Goal: Task Accomplishment & Management: Manage account settings

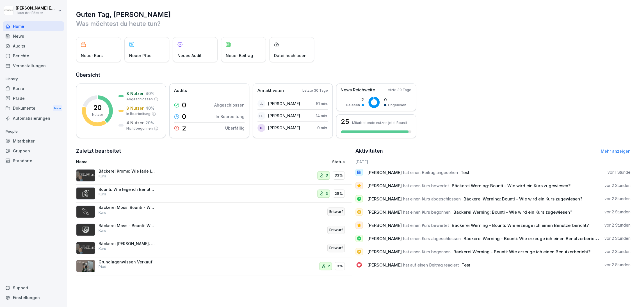
click at [38, 90] on div "Kurse" at bounding box center [33, 88] width 61 height 10
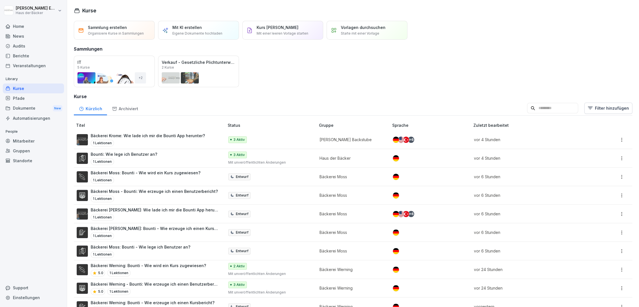
click at [47, 98] on div "Pfade" at bounding box center [33, 98] width 61 height 10
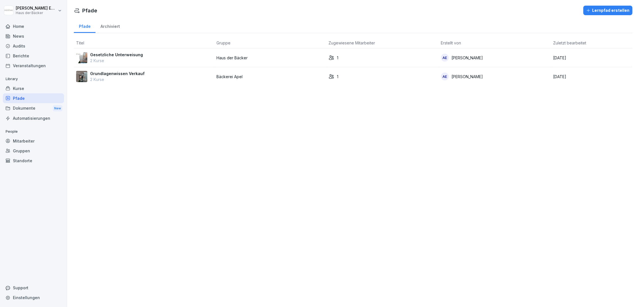
click at [122, 61] on p "2 Kurse" at bounding box center [116, 61] width 53 height 6
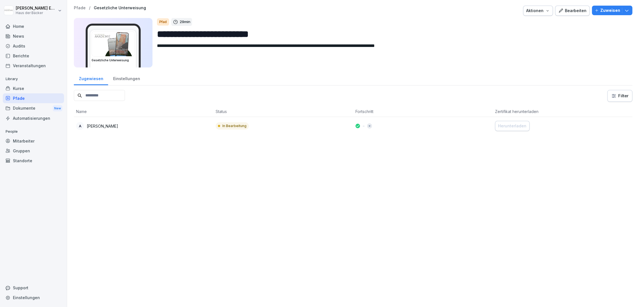
click at [114, 79] on div "Einstellungen" at bounding box center [126, 78] width 37 height 14
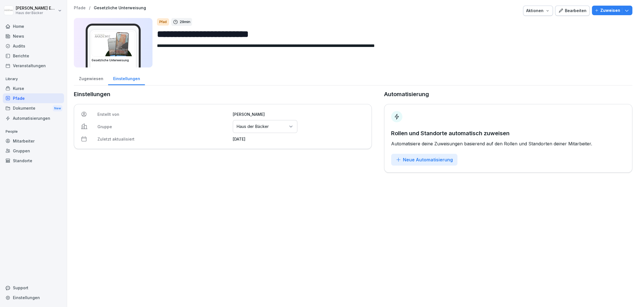
click at [91, 77] on div "Zugewiesen" at bounding box center [91, 78] width 34 height 14
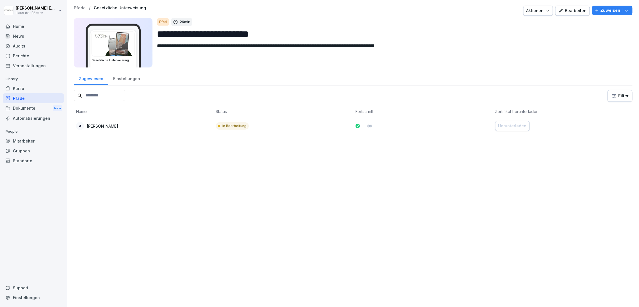
click at [569, 11] on div "Bearbeiten" at bounding box center [573, 11] width 28 height 6
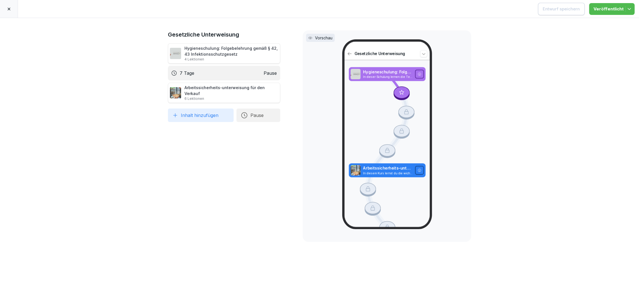
click at [319, 34] on div "Vorschau" at bounding box center [320, 38] width 29 height 8
click at [319, 36] on p "Vorschau" at bounding box center [323, 38] width 17 height 6
click at [206, 115] on button "Inhalt hinzufügen" at bounding box center [201, 114] width 66 height 13
click at [153, 105] on div "Gesetzliche Unterweisung Hygieneschulung: Folgebelehrung gemäß § 42, 43 Infekti…" at bounding box center [319, 162] width 639 height 289
click at [416, 73] on div at bounding box center [419, 74] width 9 height 9
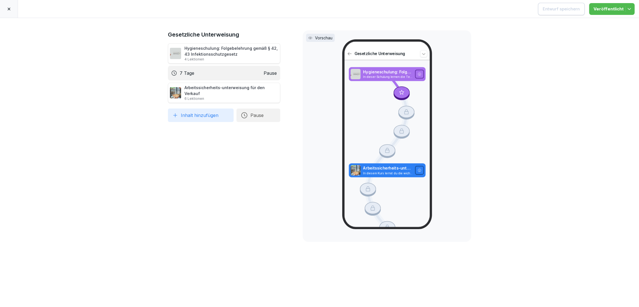
click at [403, 113] on div at bounding box center [406, 113] width 16 height 14
click at [401, 121] on icon at bounding box center [387, 189] width 38 height 231
click at [392, 137] on icon at bounding box center [387, 189] width 38 height 231
click at [386, 149] on div at bounding box center [387, 151] width 16 height 14
click at [385, 171] on p "In diesem Kurs lernst du die wichtigsten Grundlagen zum Arbeits- und Gesundheit…" at bounding box center [387, 173] width 49 height 4
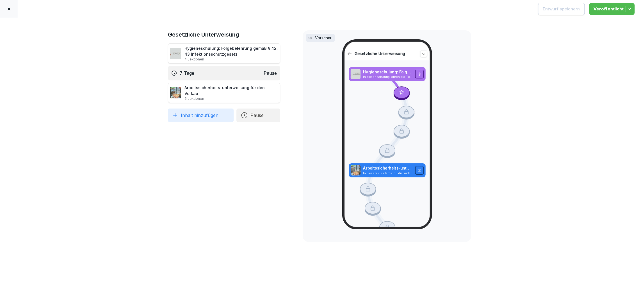
click at [361, 189] on div at bounding box center [368, 189] width 16 height 14
click at [365, 202] on div at bounding box center [373, 209] width 16 height 14
click at [373, 218] on icon at bounding box center [387, 180] width 77 height 212
click at [10, 7] on icon at bounding box center [9, 9] width 4 height 4
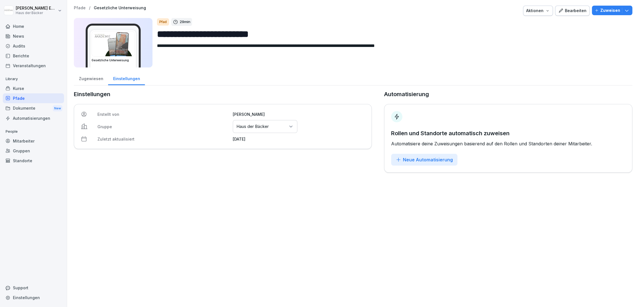
click at [18, 95] on div "Pfade" at bounding box center [33, 98] width 61 height 10
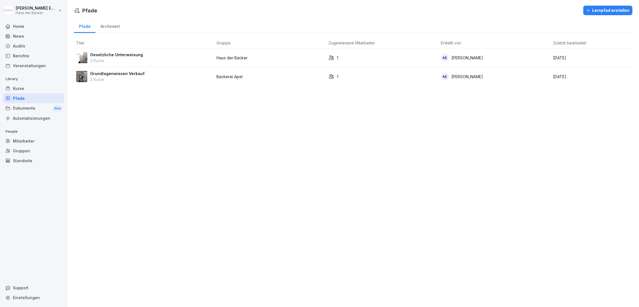
click at [53, 110] on div "Dokumente New" at bounding box center [33, 108] width 61 height 10
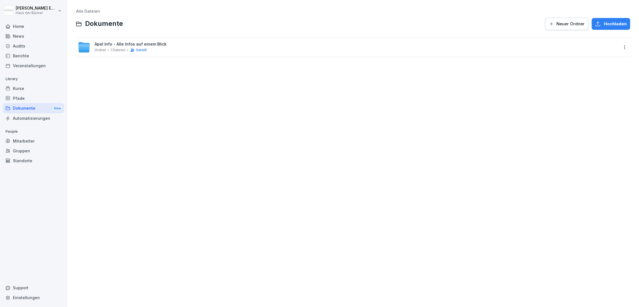
click at [54, 110] on div "New" at bounding box center [58, 108] width 10 height 6
click at [51, 98] on div "Pfade" at bounding box center [33, 98] width 61 height 10
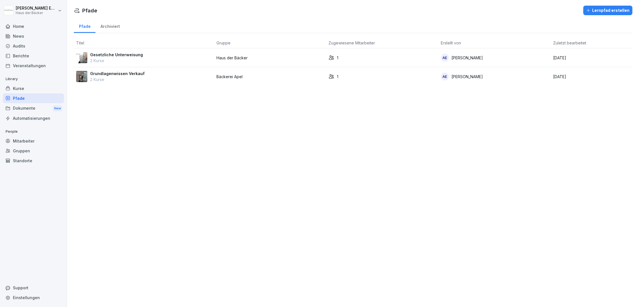
click at [50, 90] on div "Kurse" at bounding box center [33, 88] width 61 height 10
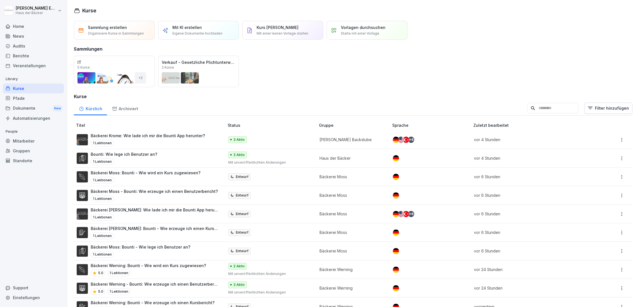
click at [50, 119] on div "Automatisierungen" at bounding box center [33, 118] width 61 height 10
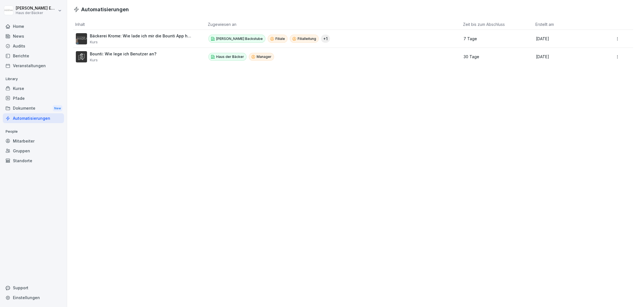
click at [50, 140] on div "Mitarbeiter" at bounding box center [33, 141] width 61 height 10
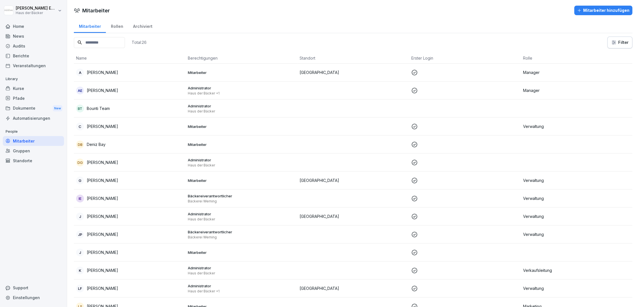
click at [51, 155] on div "Gruppen" at bounding box center [33, 151] width 61 height 10
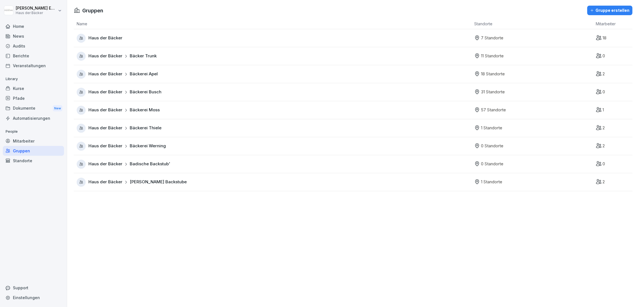
click at [50, 141] on div "Mitarbeiter" at bounding box center [33, 141] width 61 height 10
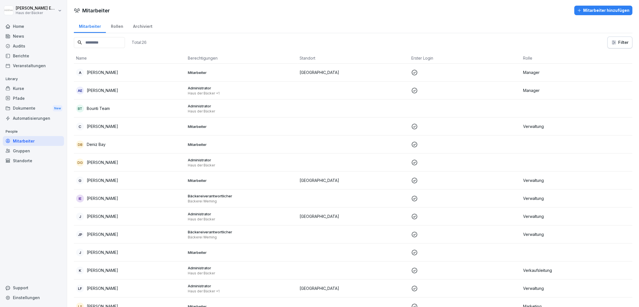
click at [43, 103] on div "Dokumente New" at bounding box center [33, 108] width 61 height 10
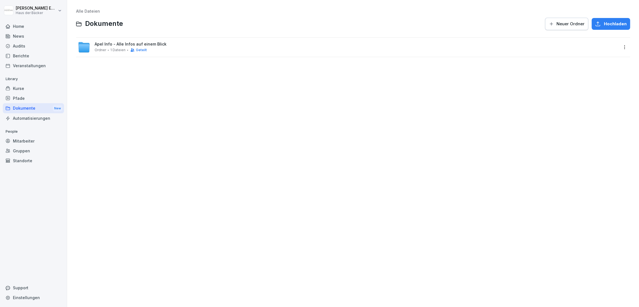
click at [549, 23] on icon "button" at bounding box center [552, 24] width 6 height 6
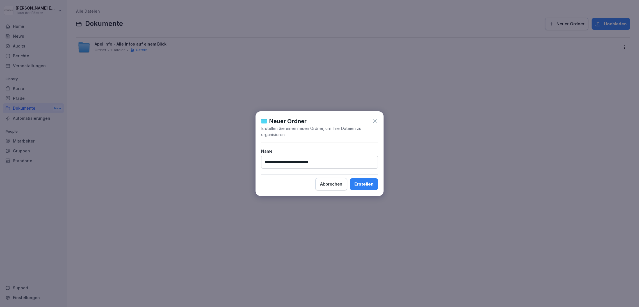
type input "**********"
click at [359, 184] on div "Erstellen" at bounding box center [364, 184] width 19 height 6
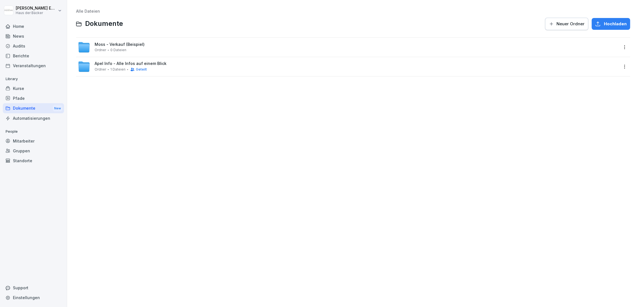
click at [196, 45] on div "Moss - Verkauf (Beispiel) Ordner 0 Dateien" at bounding box center [348, 47] width 541 height 12
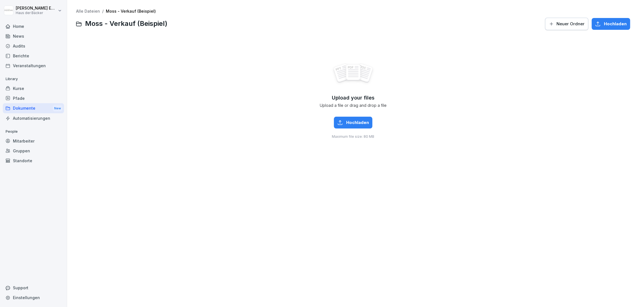
click at [361, 120] on span "Hochladen" at bounding box center [357, 122] width 23 height 6
click at [80, 10] on link "Alle Dateien" at bounding box center [88, 11] width 24 height 5
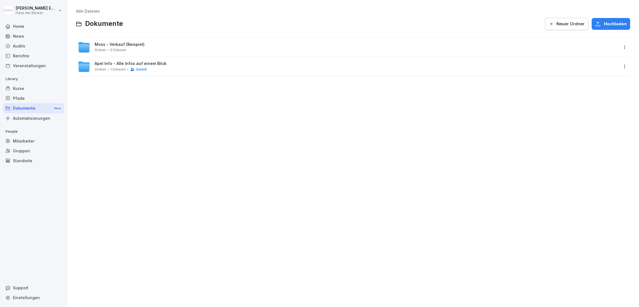
click at [618, 47] on html "[PERSON_NAME] Haus der Bäcker Home News Audits Berichte Veranstaltungen Library…" at bounding box center [319, 153] width 639 height 307
click at [613, 60] on div "Details" at bounding box center [596, 58] width 54 height 11
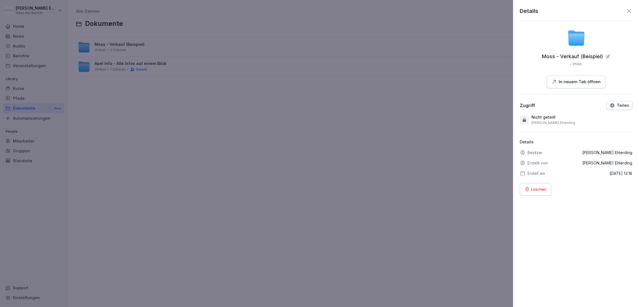
click at [618, 105] on p "Teilen" at bounding box center [623, 105] width 12 height 4
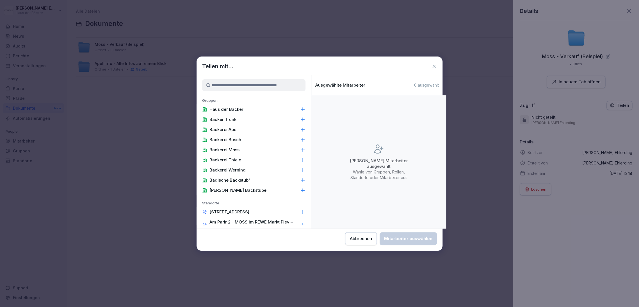
click at [253, 150] on div "Bäckerei Moss" at bounding box center [254, 150] width 115 height 10
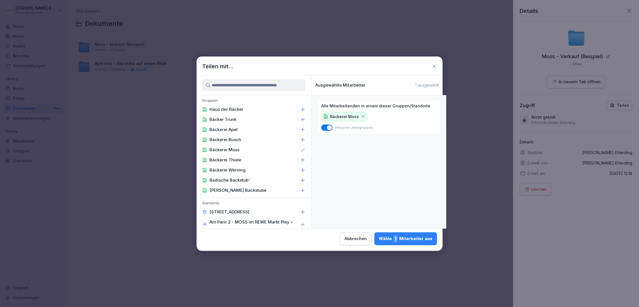
click at [361, 115] on icon at bounding box center [363, 116] width 5 height 5
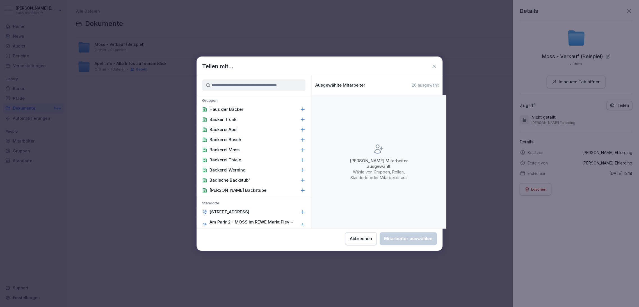
click at [300, 148] on icon at bounding box center [303, 150] width 6 height 6
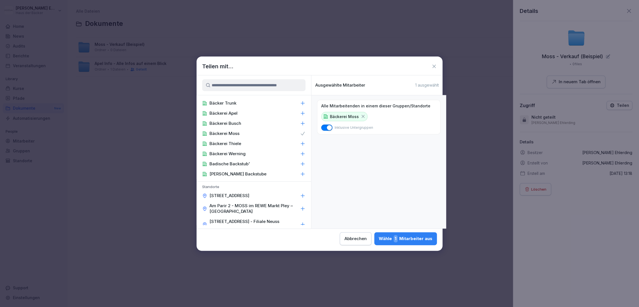
scroll to position [31, 0]
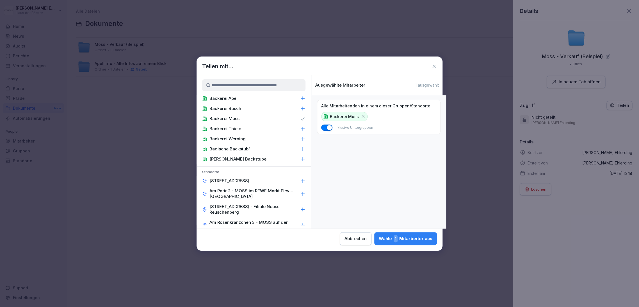
click at [255, 88] on input at bounding box center [253, 85] width 103 height 12
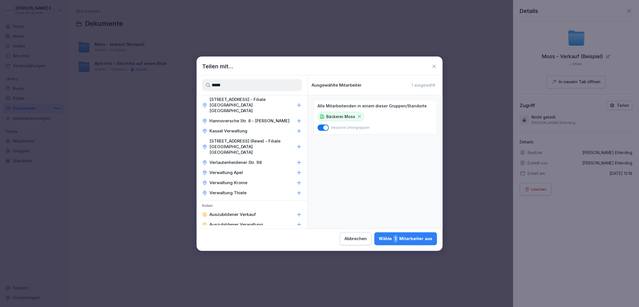
scroll to position [0, 0]
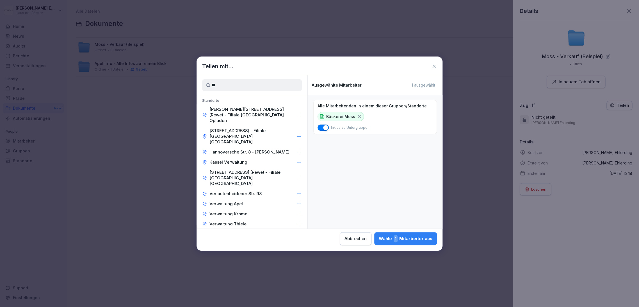
type input "*"
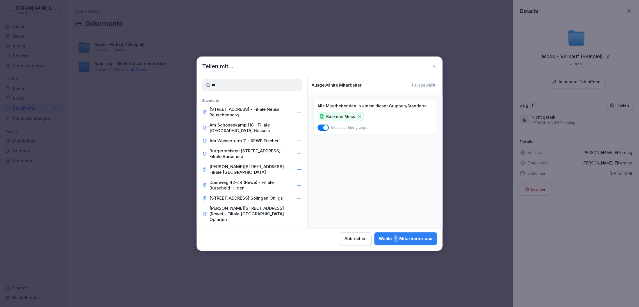
type input "*"
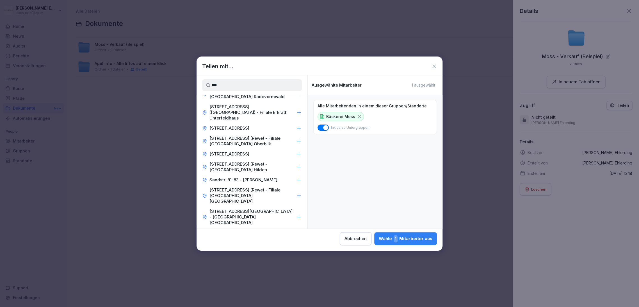
scroll to position [375, 0]
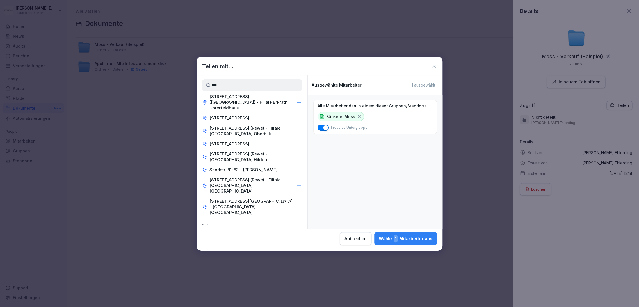
type input "***"
click at [227, 229] on div "Filiale" at bounding box center [252, 234] width 111 height 10
drag, startPoint x: 238, startPoint y: 85, endPoint x: 203, endPoint y: 85, distance: 34.6
click at [203, 85] on input "***" at bounding box center [252, 85] width 100 height 12
click at [353, 151] on icon at bounding box center [351, 152] width 5 height 5
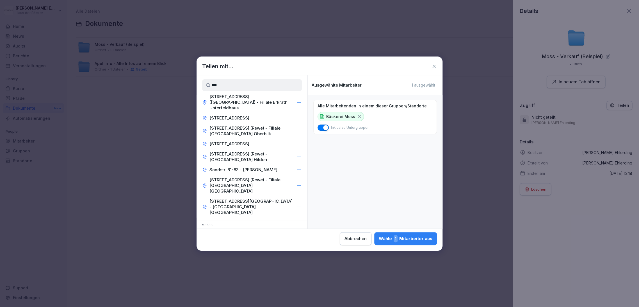
click at [408, 237] on div "Wähle 1 Mitarbeiter aus" at bounding box center [406, 238] width 54 height 7
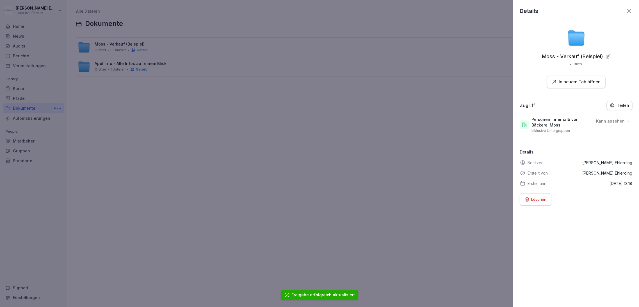
click at [610, 120] on p "Kann ansehen" at bounding box center [610, 121] width 29 height 6
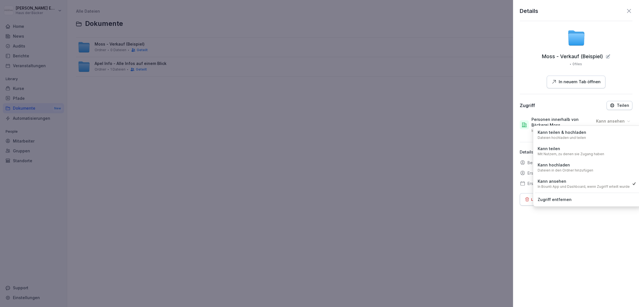
click at [559, 108] on div "Zugriff Teilen" at bounding box center [576, 105] width 113 height 9
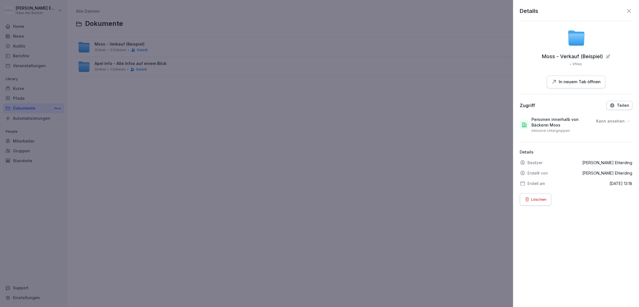
click at [620, 123] on p "Kann ansehen" at bounding box center [610, 121] width 29 height 6
click at [563, 119] on p "Personen innerhalb von Bäckerei Moss" at bounding box center [562, 122] width 60 height 11
click at [600, 122] on p "Kann ansehen" at bounding box center [610, 121] width 29 height 6
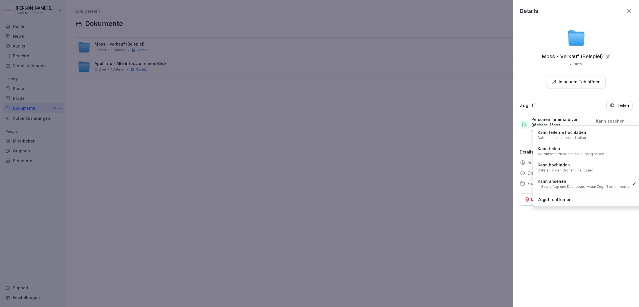
click at [582, 200] on div "Zugriff entfernen" at bounding box center [587, 199] width 105 height 10
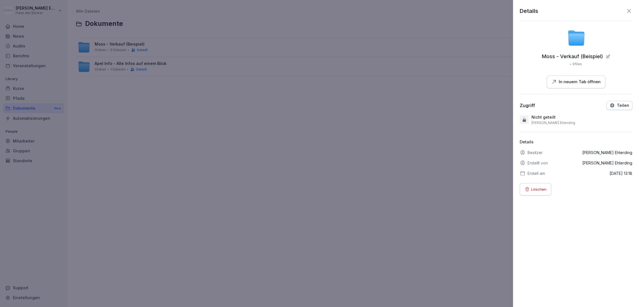
click at [615, 108] on button "Teilen" at bounding box center [620, 105] width 26 height 9
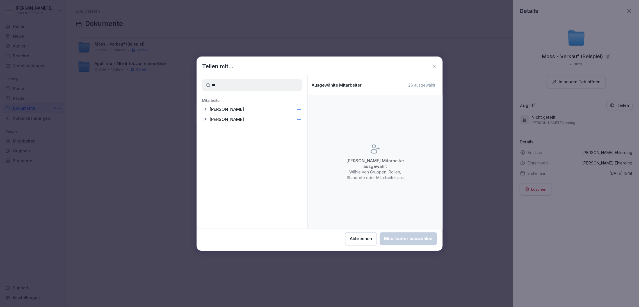
type input "*"
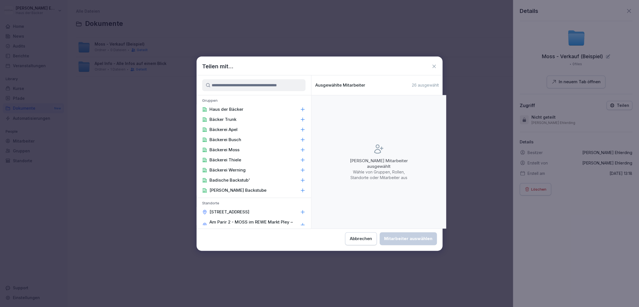
click at [441, 178] on div "Keine Mitarbeiter ausgewählt Wähle von Gruppen, Rollen, Standorte oder Mitarbei…" at bounding box center [379, 161] width 135 height 133
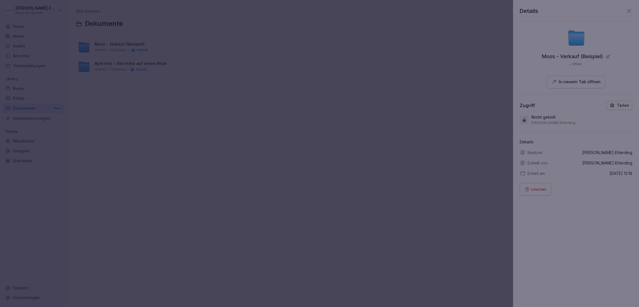
click at [481, 130] on div at bounding box center [319, 153] width 639 height 307
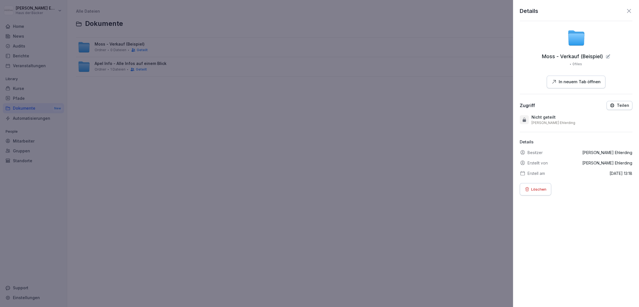
click at [43, 95] on div at bounding box center [319, 153] width 639 height 307
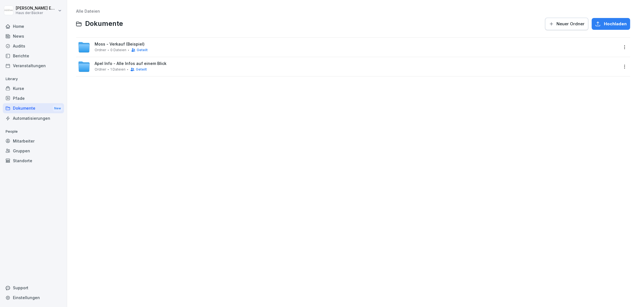
click at [236, 44] on div "Moss - Verkauf (Beispiel) Ordner 0 Dateien Geteilt" at bounding box center [348, 47] width 541 height 12
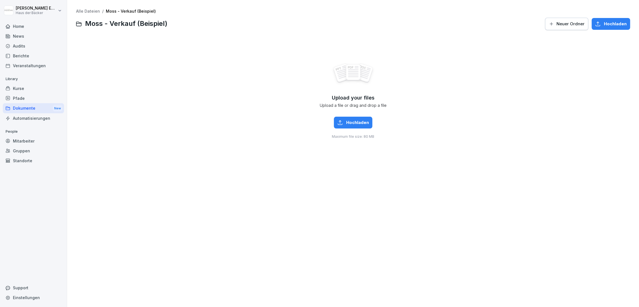
click at [560, 29] on button "Neuer Ordner" at bounding box center [566, 24] width 43 height 12
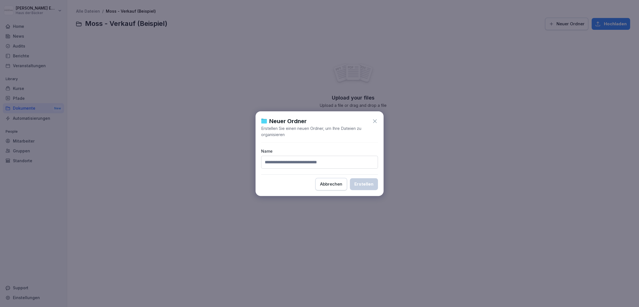
click at [376, 121] on icon at bounding box center [375, 121] width 6 height 6
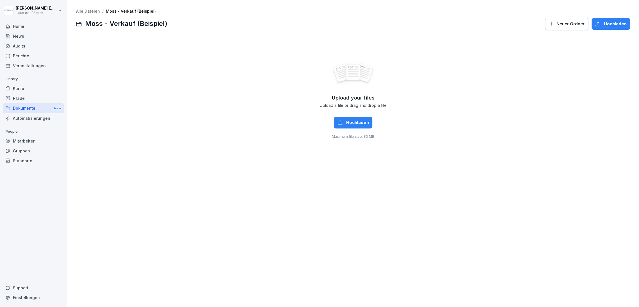
click at [71, 11] on div "Alle Dateien / Moss - Verkauf (Beispiel) Moss - Verkauf (Beispiel) Neuer Ordner…" at bounding box center [353, 153] width 572 height 307
click at [81, 12] on link "Alle Dateien" at bounding box center [88, 11] width 24 height 5
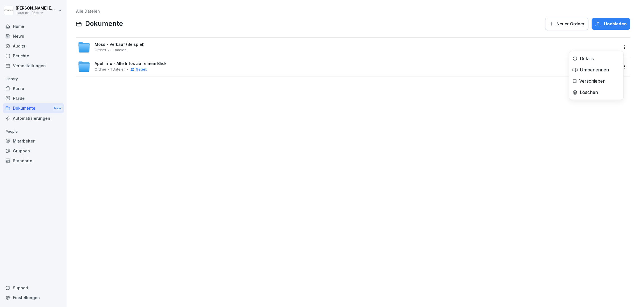
click at [620, 47] on html "[PERSON_NAME] Haus der Bäcker Home News Audits Berichte Veranstaltungen Library…" at bounding box center [319, 153] width 639 height 307
click at [609, 60] on div "Details" at bounding box center [596, 58] width 54 height 11
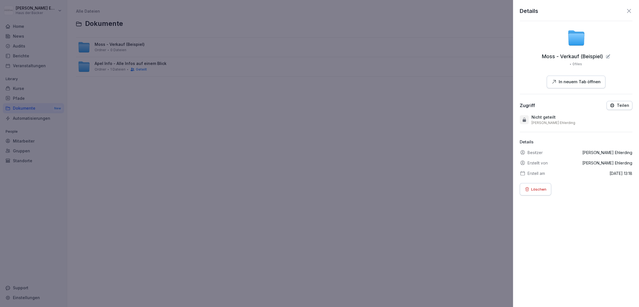
click at [625, 105] on button "Teilen" at bounding box center [620, 105] width 26 height 9
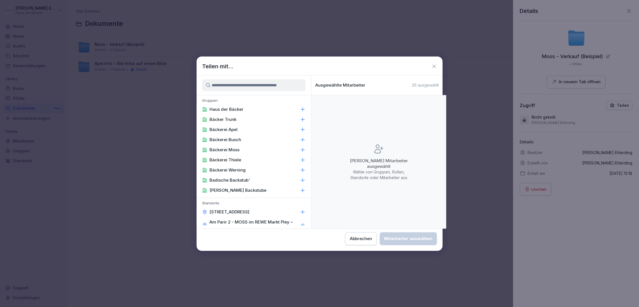
click at [252, 147] on div "Bäckerei Moss" at bounding box center [254, 150] width 115 height 10
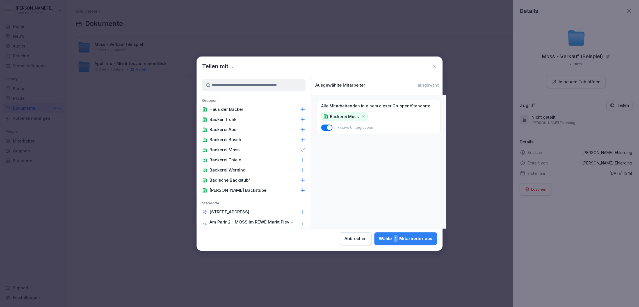
click at [401, 242] on button "Wähle 1 Mitarbeiter aus" at bounding box center [406, 238] width 63 height 13
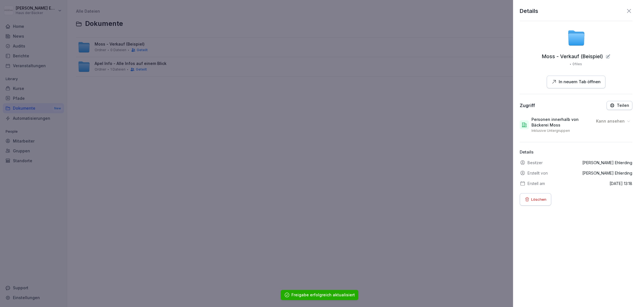
click at [445, 61] on div at bounding box center [319, 153] width 639 height 307
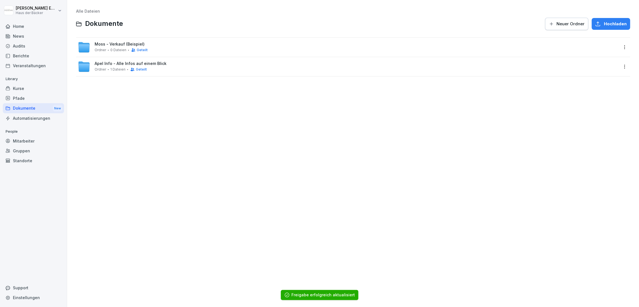
click at [25, 29] on div "Home" at bounding box center [33, 26] width 61 height 10
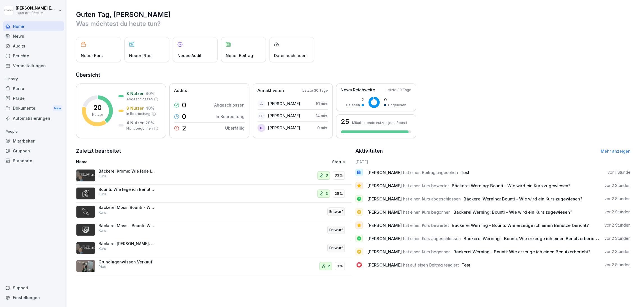
click at [27, 90] on div "Kurse" at bounding box center [33, 88] width 61 height 10
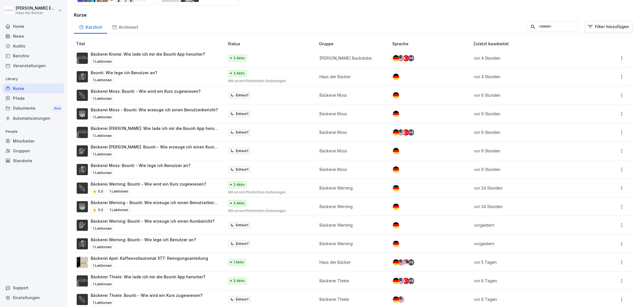
scroll to position [94, 0]
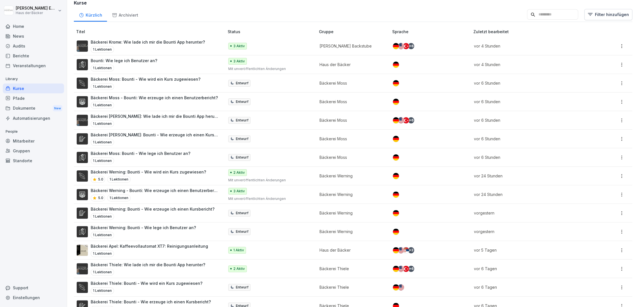
click at [184, 197] on div "5.0 1 Lektionen" at bounding box center [155, 197] width 128 height 7
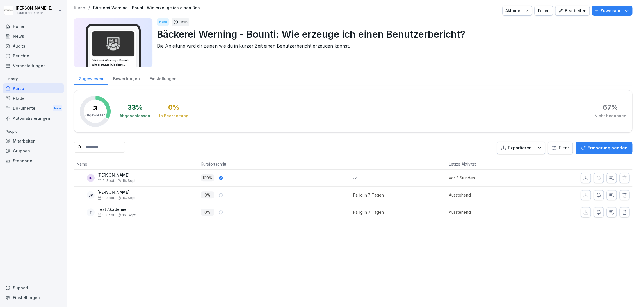
click at [153, 82] on div "Einstellungen" at bounding box center [163, 78] width 37 height 14
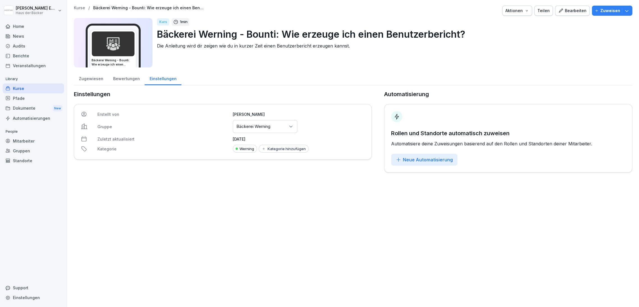
click at [133, 81] on div "Bewertungen" at bounding box center [126, 78] width 37 height 14
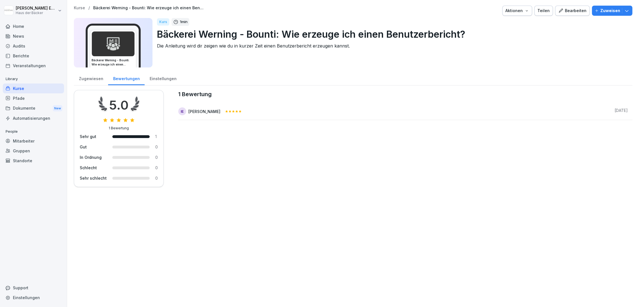
click at [525, 12] on icon "button" at bounding box center [527, 10] width 4 height 4
click at [575, 12] on div "Bearbeiten" at bounding box center [573, 11] width 28 height 6
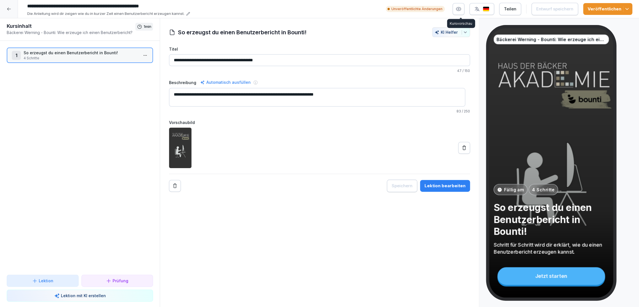
click at [460, 9] on icon "button" at bounding box center [459, 9] width 6 height 6
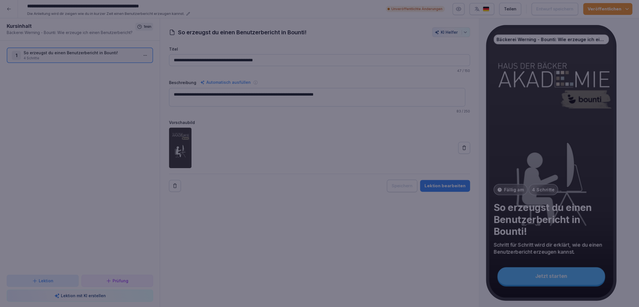
click at [256, 264] on div at bounding box center [319, 153] width 639 height 307
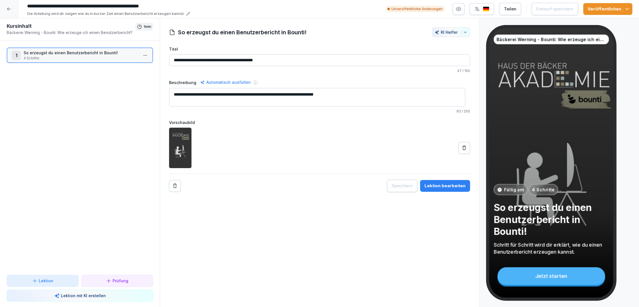
click at [9, 11] on div at bounding box center [9, 9] width 18 height 18
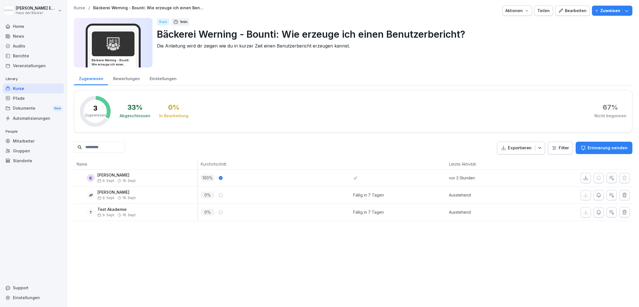
click at [19, 89] on div "Kurse" at bounding box center [33, 88] width 61 height 10
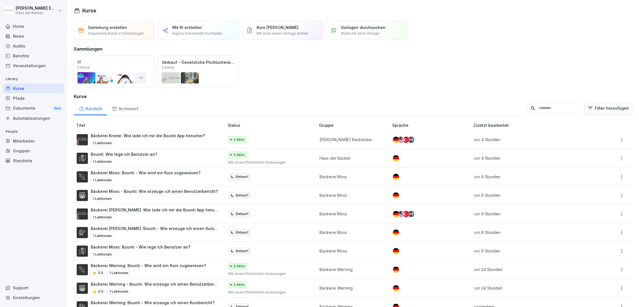
click at [18, 26] on div "Home" at bounding box center [33, 26] width 61 height 10
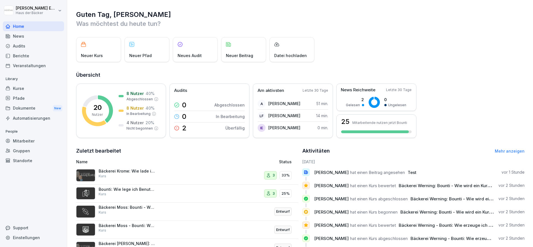
click at [33, 86] on div "Kurse" at bounding box center [33, 88] width 61 height 10
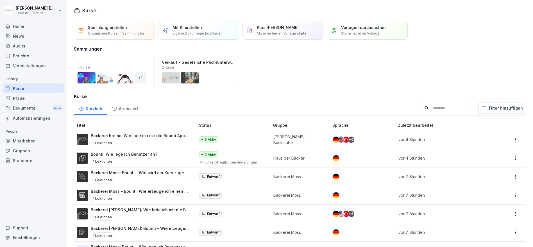
click at [31, 139] on div "Mitarbeiter" at bounding box center [33, 141] width 61 height 10
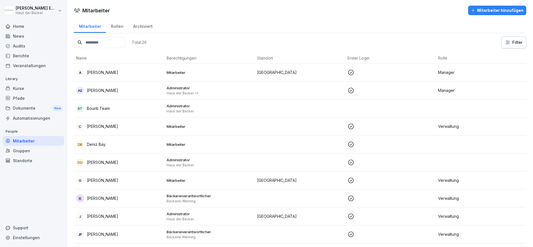
click at [494, 6] on button "Mitarbeiter hinzufügen" at bounding box center [497, 11] width 58 height 10
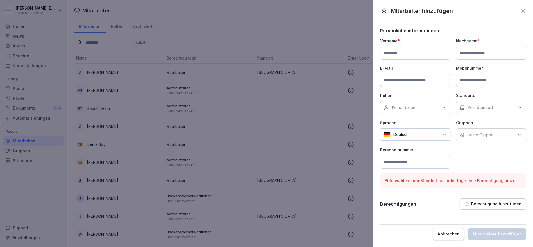
click at [436, 81] on input at bounding box center [415, 80] width 70 height 13
paste input "**********"
type input "**********"
click at [431, 54] on input at bounding box center [415, 53] width 70 height 13
type input "*****"
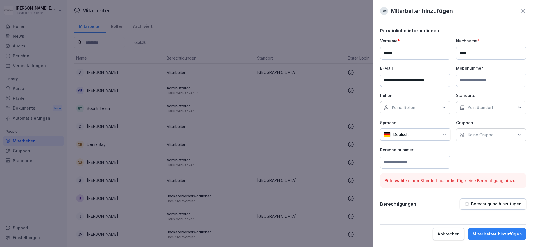
type input "****"
click at [412, 103] on div "Keine Rollen" at bounding box center [415, 107] width 70 height 13
click at [424, 160] on div "Verwaltung" at bounding box center [417, 165] width 70 height 11
click at [470, 103] on div "Kein Standort" at bounding box center [491, 107] width 70 height 13
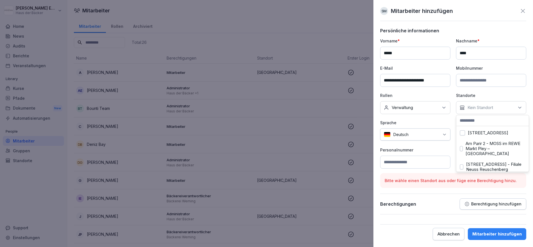
scroll to position [125, 0]
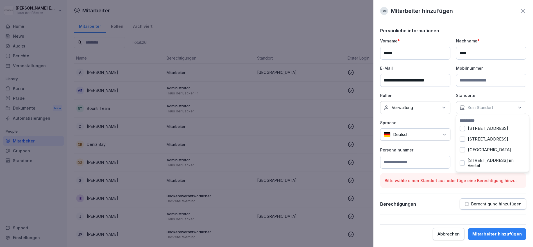
click at [492, 101] on div "Standorte Kein Standort Adenauerallee 173 Am Parir 2 - MOSS im REWE Markt Pley …" at bounding box center [491, 103] width 70 height 22
click at [482, 135] on p "Keine Gruppe" at bounding box center [480, 135] width 26 height 6
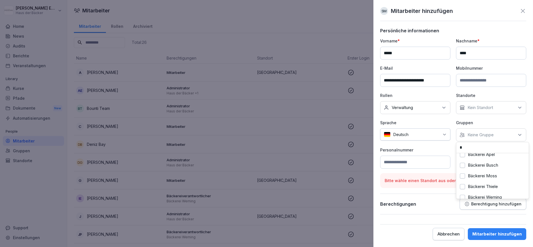
scroll to position [0, 0]
type input "****"
click at [492, 158] on label "Bäckerei Moss" at bounding box center [482, 159] width 29 height 5
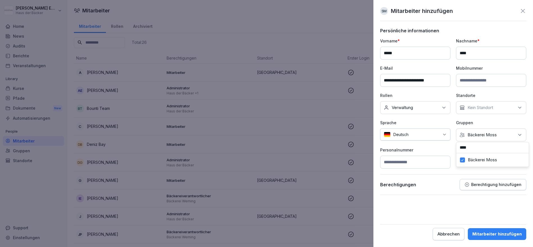
click at [490, 182] on p "Berechtigung hinzufügen" at bounding box center [496, 184] width 50 height 4
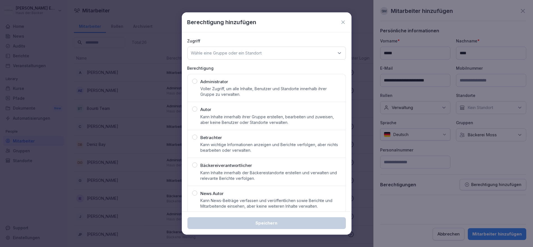
click at [265, 174] on p "Kann Inhalte innerhalb der Bäckereistandorte erstellen und verwalten und releva…" at bounding box center [271, 175] width 140 height 11
click at [247, 54] on p "Wähle eine Gruppe oder ein Standort" at bounding box center [226, 53] width 71 height 6
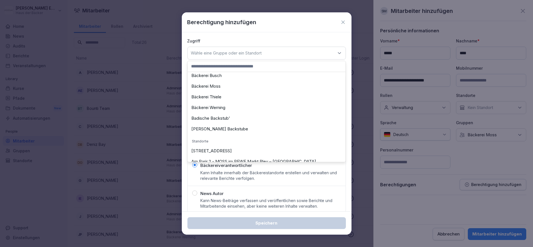
scroll to position [31, 0]
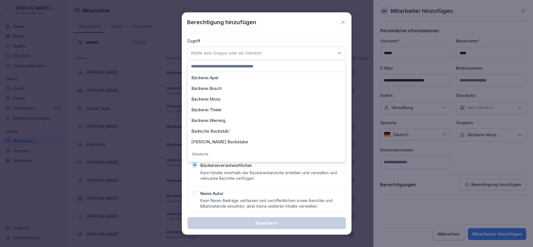
click at [232, 103] on div "Bäckerei Moss" at bounding box center [266, 99] width 155 height 11
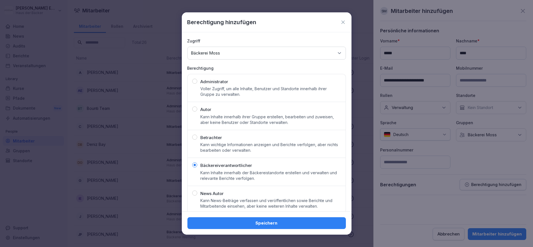
click at [282, 224] on div "Speichern" at bounding box center [266, 223] width 149 height 6
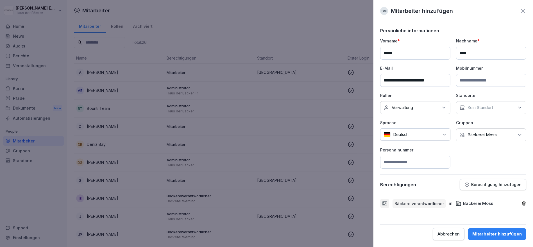
click at [494, 231] on div "Mitarbeiter hinzufügen" at bounding box center [496, 234] width 49 height 6
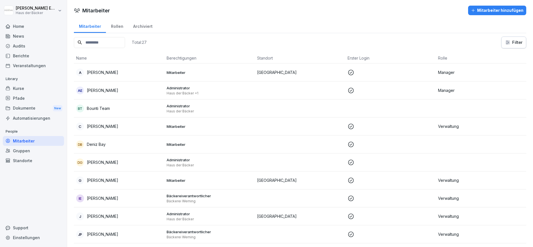
drag, startPoint x: 33, startPoint y: 28, endPoint x: 35, endPoint y: 26, distance: 3.2
click at [33, 28] on div "Home" at bounding box center [33, 26] width 61 height 10
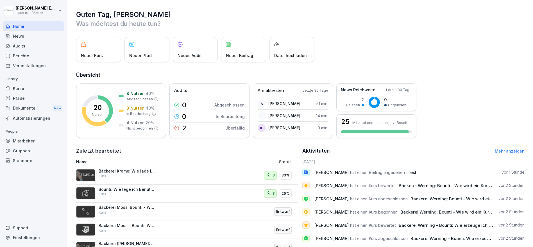
click at [37, 12] on html "Anna-Lea Ehlerding Haus der Bäcker Home News Audits Berichte Veranstaltungen Li…" at bounding box center [266, 123] width 533 height 247
click at [44, 31] on div "Abmelden" at bounding box center [36, 35] width 56 height 10
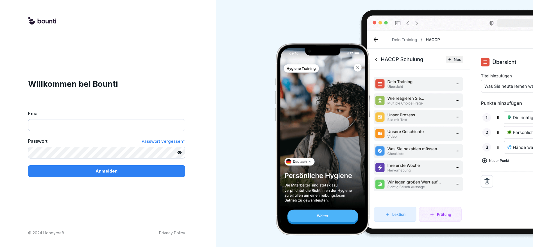
click at [92, 121] on input "Email" at bounding box center [106, 125] width 157 height 12
click at [89, 123] on input "Email" at bounding box center [106, 125] width 157 height 12
paste input "**********"
type input "**********"
click at [146, 172] on div "Anmelden" at bounding box center [107, 171] width 148 height 6
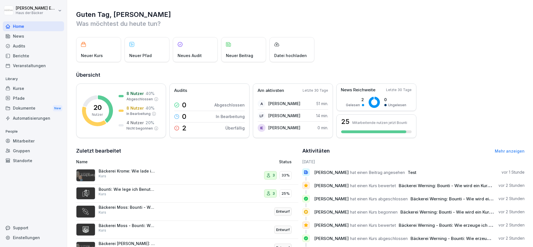
click at [37, 85] on div "Kurse" at bounding box center [33, 88] width 61 height 10
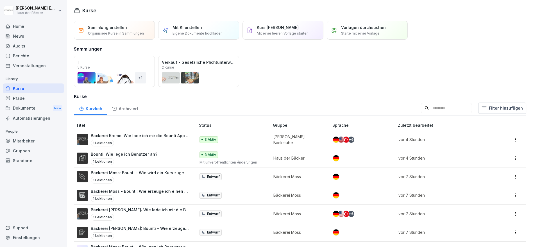
click at [38, 141] on div "Mitarbeiter" at bounding box center [33, 141] width 61 height 10
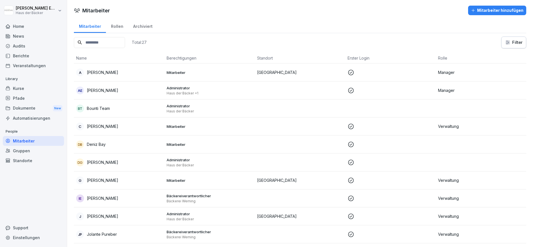
click at [116, 43] on input at bounding box center [99, 42] width 51 height 11
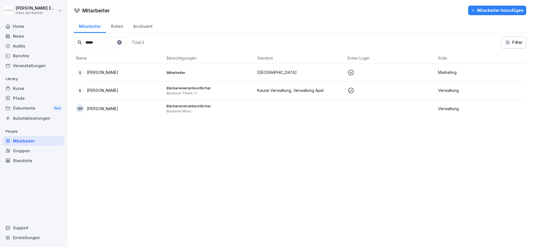
type input "*****"
click at [239, 107] on p "Bäckereiverantwortlicher" at bounding box center [210, 105] width 86 height 5
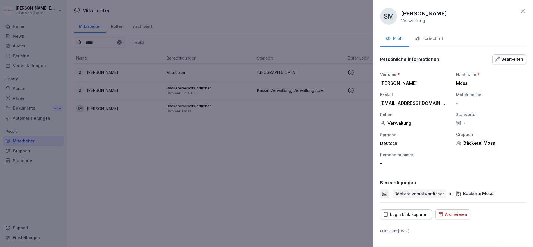
click at [426, 43] on button "Fortschritt" at bounding box center [428, 38] width 39 height 15
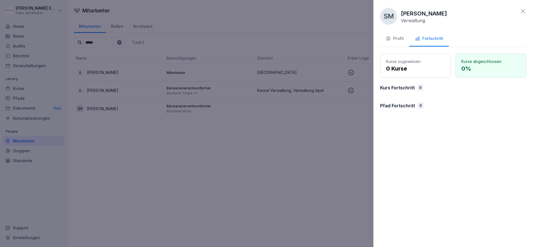
click at [400, 43] on button "Profil" at bounding box center [394, 38] width 29 height 15
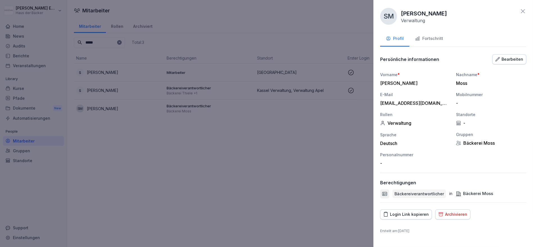
drag, startPoint x: 239, startPoint y: 164, endPoint x: 239, endPoint y: 168, distance: 3.7
click at [239, 167] on div at bounding box center [266, 123] width 533 height 247
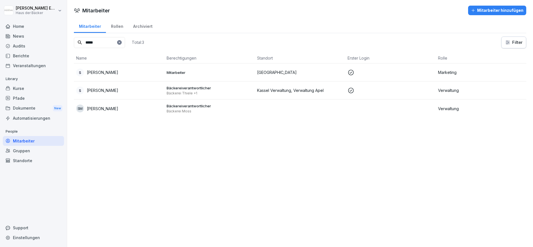
click at [22, 13] on html "Anna-Lea Ehlerding Haus der Bäcker Home News Audits Berichte Veranstaltungen Li…" at bounding box center [266, 123] width 533 height 247
click at [33, 35] on div "Abmelden" at bounding box center [36, 35] width 56 height 10
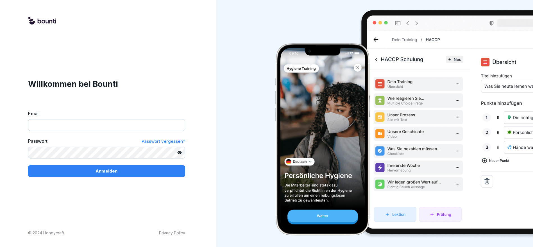
click at [82, 123] on input "Email" at bounding box center [106, 125] width 157 height 12
type input "**********"
